Goal: Find specific page/section: Locate item on page

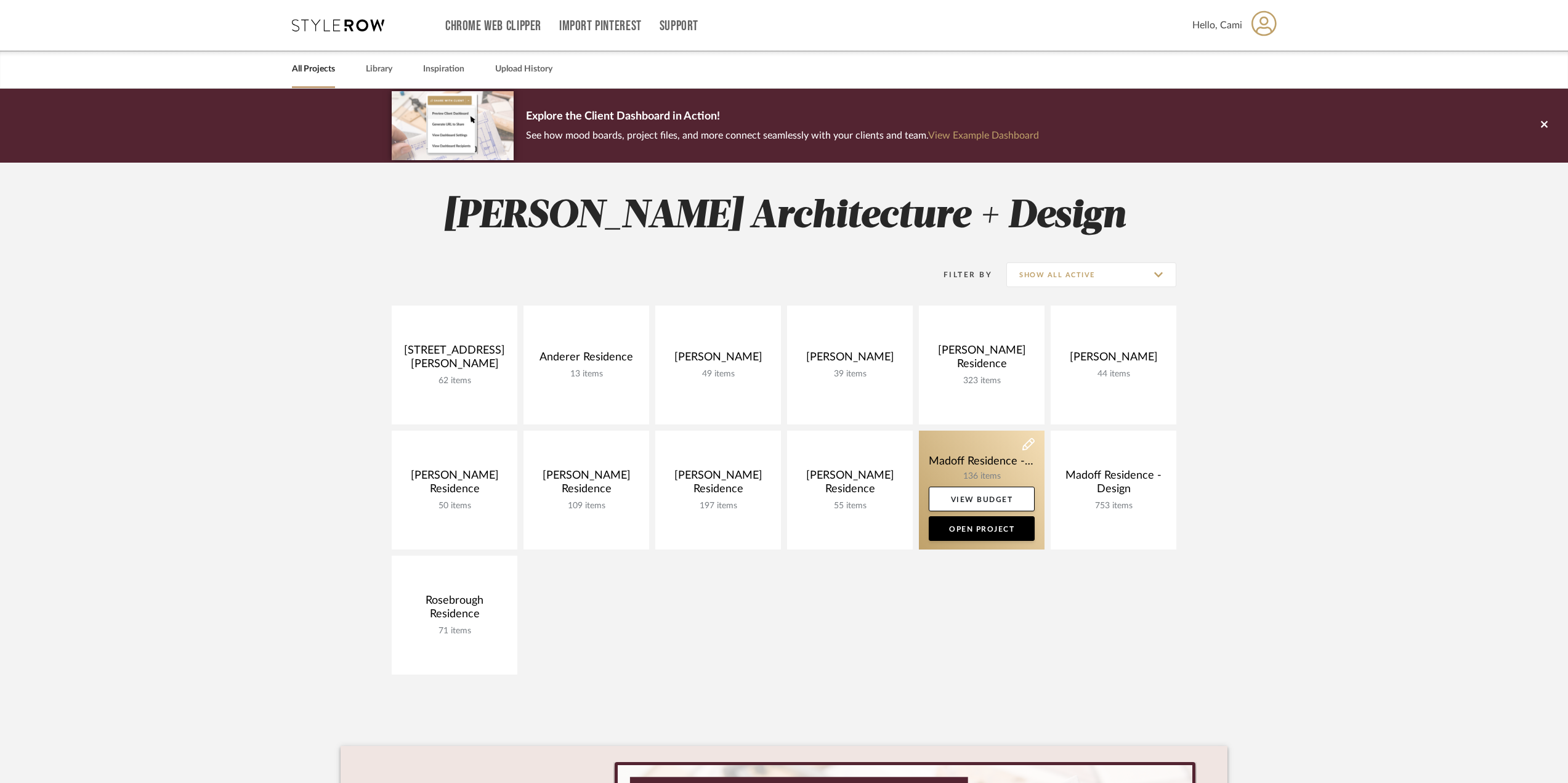
click at [967, 465] on link at bounding box center [982, 490] width 126 height 119
click at [959, 467] on link at bounding box center [982, 490] width 126 height 119
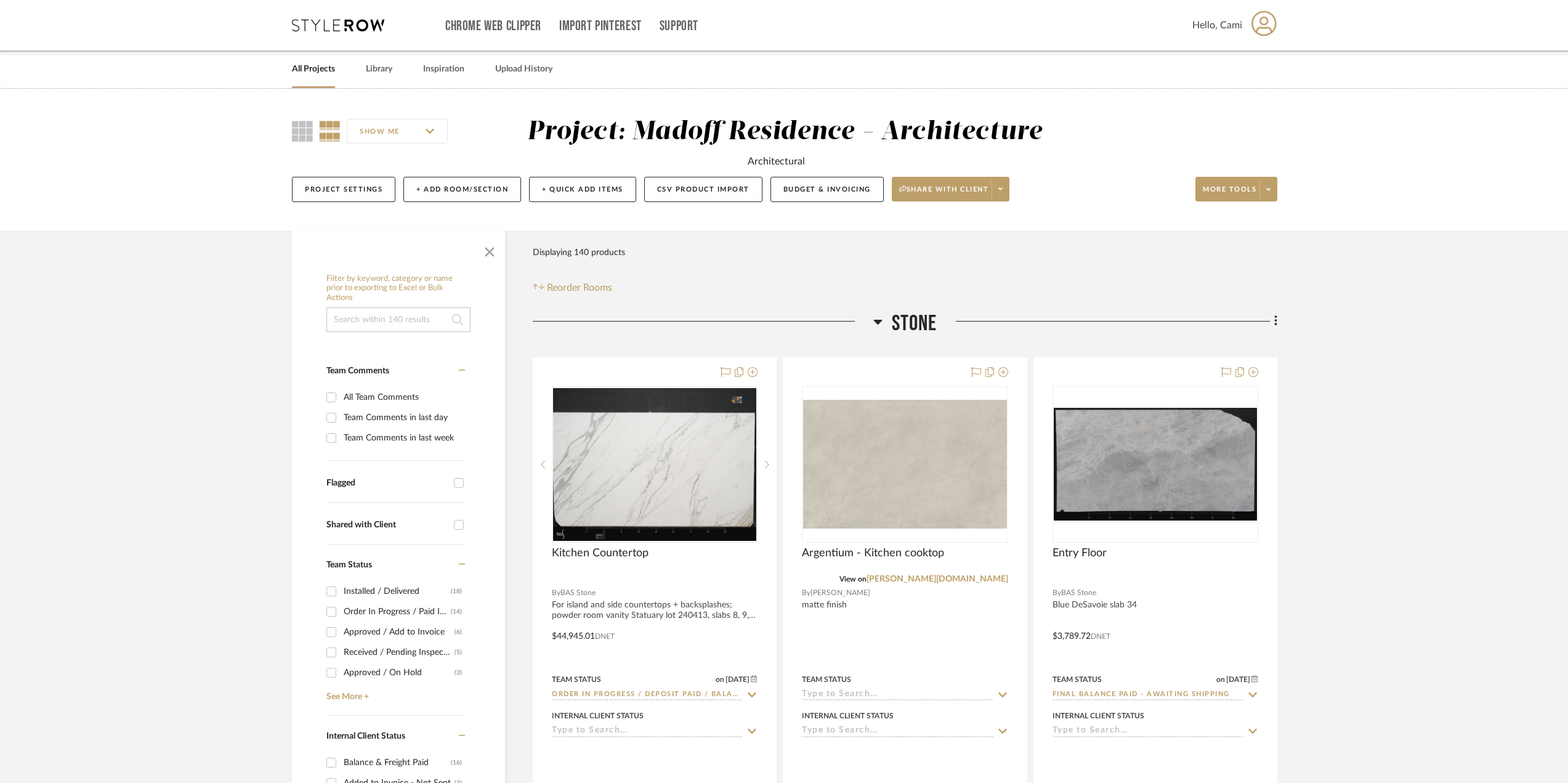
click at [392, 315] on input at bounding box center [399, 320] width 144 height 25
type input "TOIL"
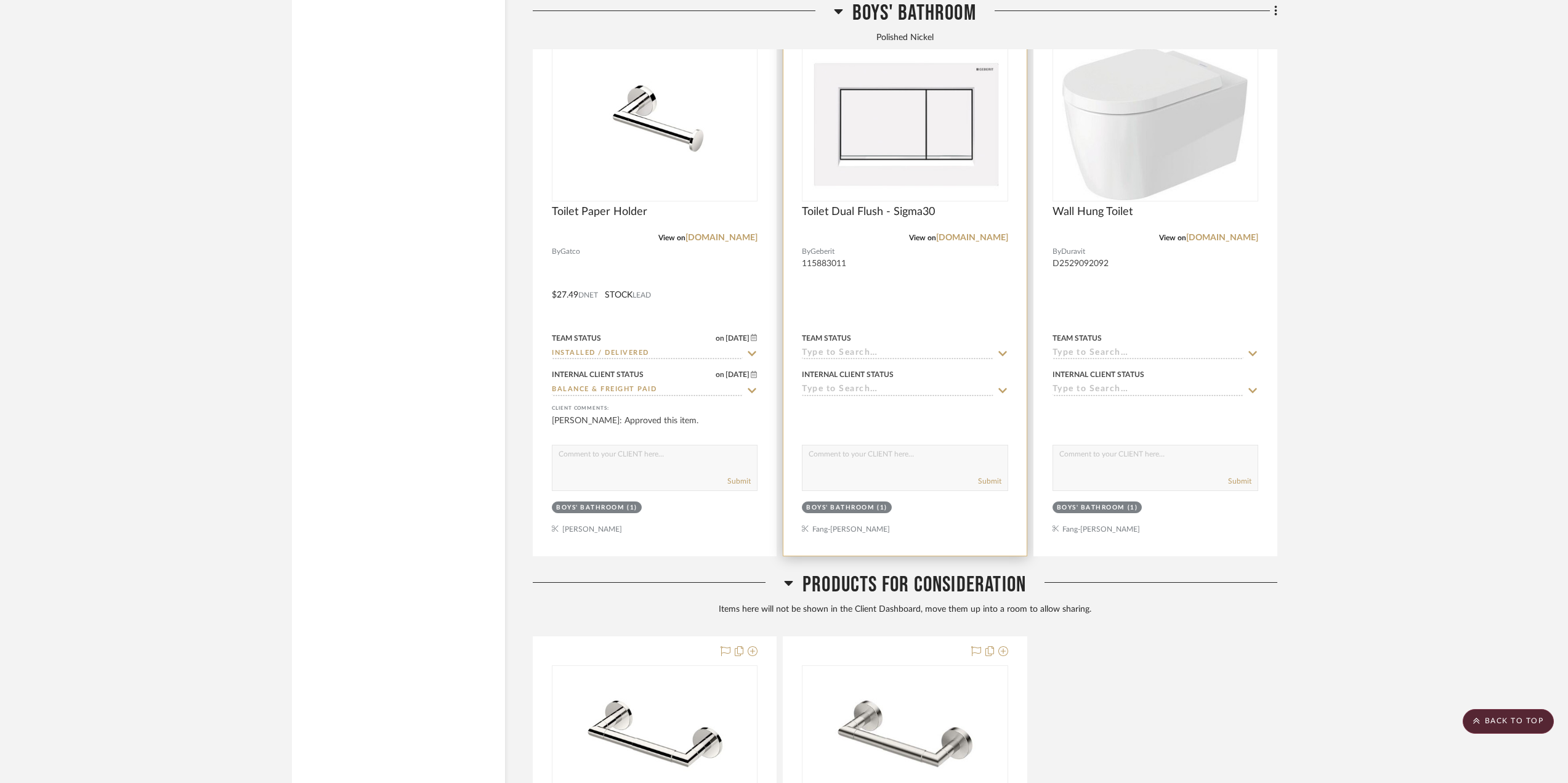
scroll to position [1395, 0]
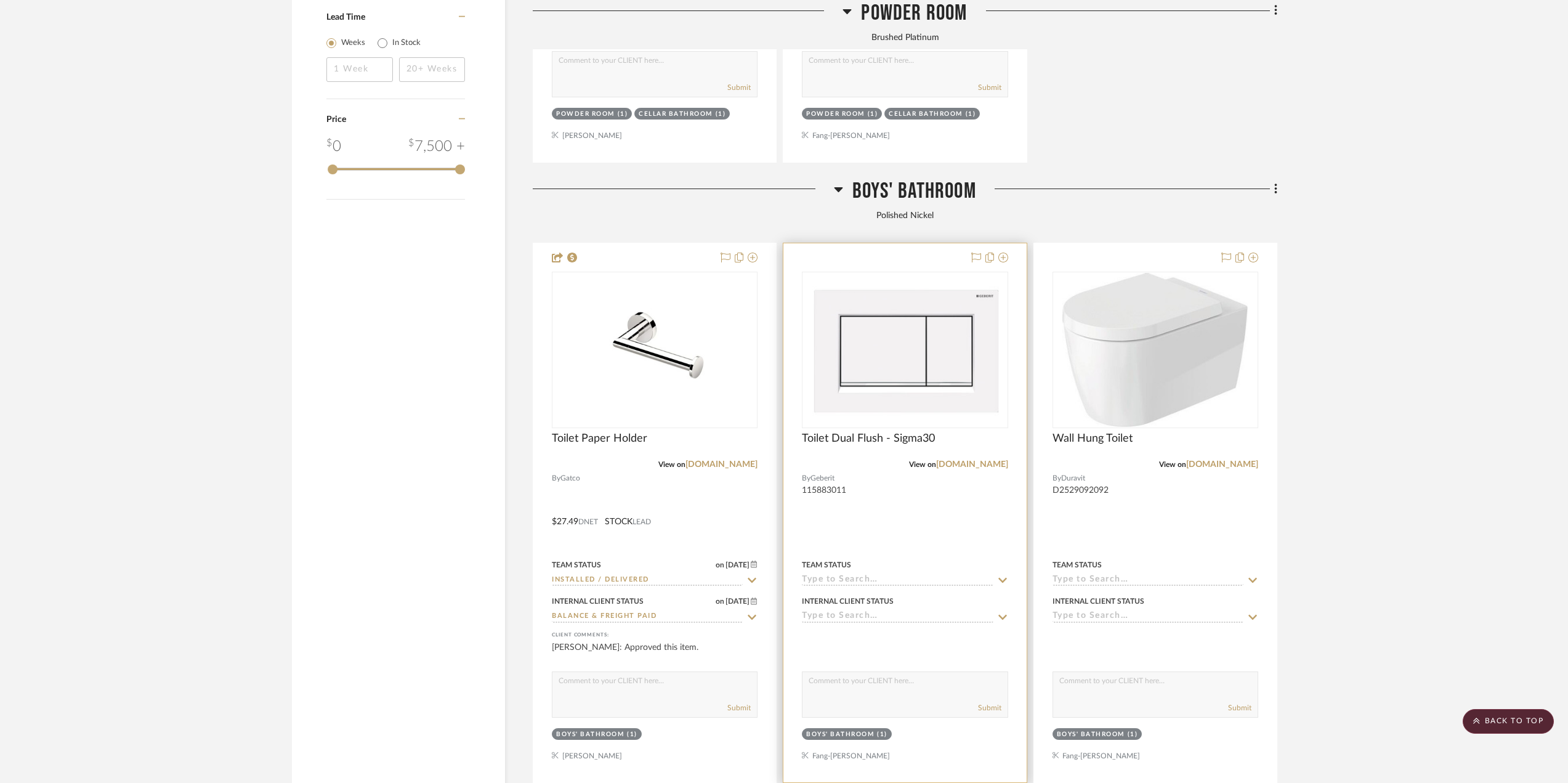
drag, startPoint x: 1061, startPoint y: 436, endPoint x: 1027, endPoint y: 538, distance: 107.5
click at [1027, 538] on project-item-tile "Toilet Dual Flush - Sigma30 View on [DOMAIN_NAME] By Geberit 115883011 Team Sta…" at bounding box center [905, 513] width 244 height 540
click at [1257, 464] on link "[DOMAIN_NAME]" at bounding box center [1222, 463] width 72 height 8
click at [977, 470] on div "View on [DOMAIN_NAME]" at bounding box center [905, 464] width 206 height 11
click at [978, 463] on link "[DOMAIN_NAME]" at bounding box center [972, 463] width 72 height 8
